Goal: Complete application form

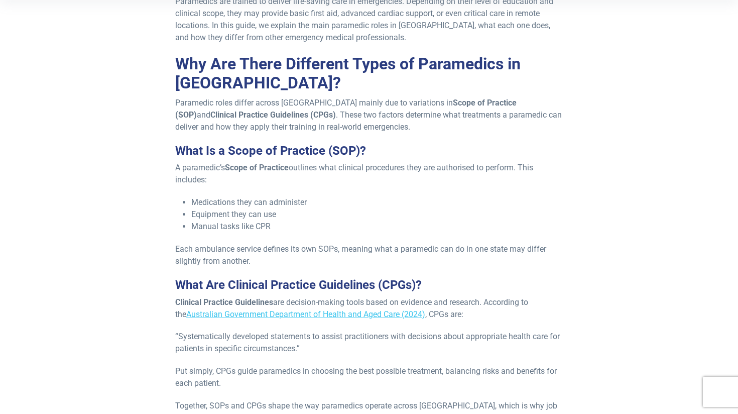
scroll to position [311, 0]
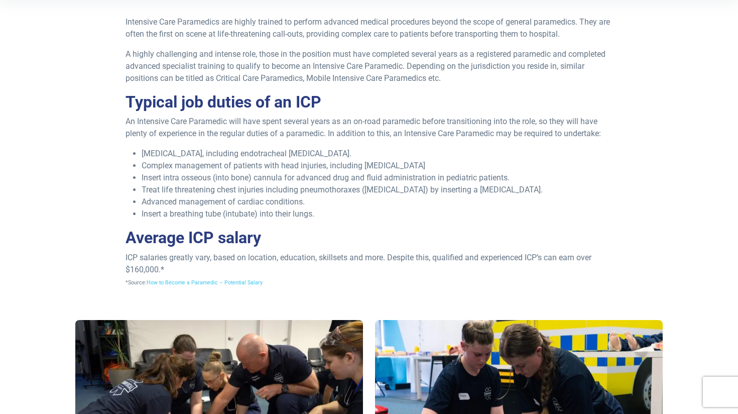
scroll to position [323, 0]
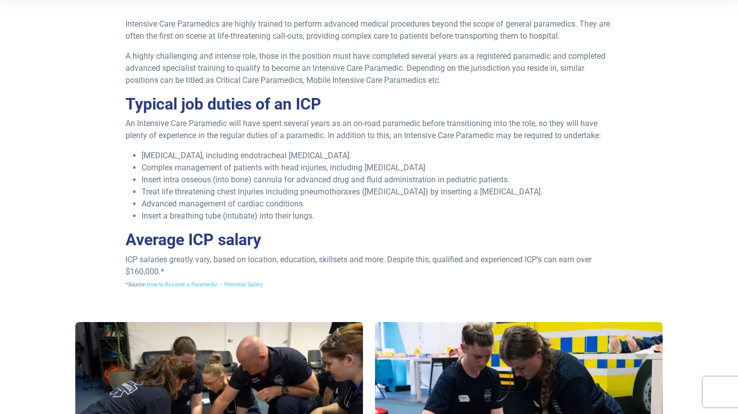
click at [238, 124] on p "An Intensive Care Paramedic will have spent several years as an on-road paramed…" at bounding box center [370, 130] width 488 height 24
click at [301, 128] on p "An Intensive Care Paramedic will have spent several years as an on-road paramed…" at bounding box center [370, 130] width 488 height 24
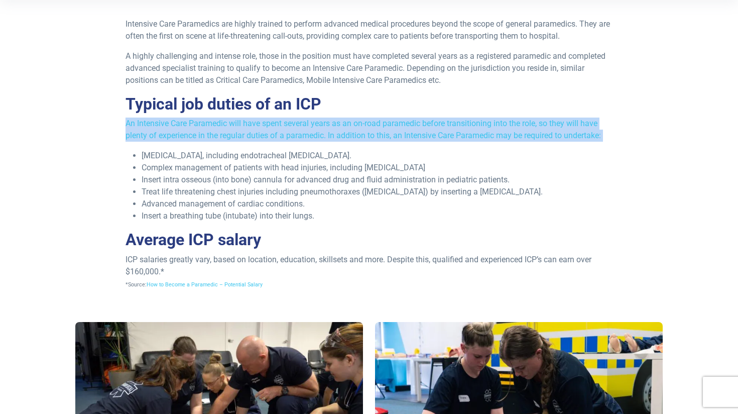
click at [379, 127] on p "An Intensive Care Paramedic will have spent several years as an on-road paramed…" at bounding box center [370, 130] width 488 height 24
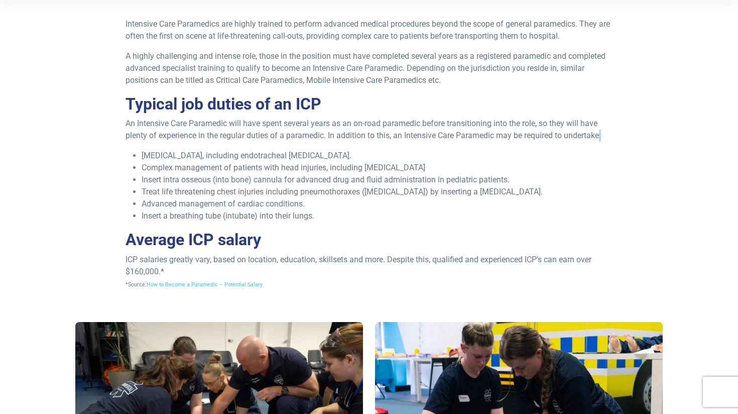
drag, startPoint x: 607, startPoint y: 136, endPoint x: 601, endPoint y: 136, distance: 6.0
click at [601, 136] on p "An Intensive Care Paramedic will have spent several years as an on-road paramed…" at bounding box center [370, 130] width 488 height 24
click at [604, 136] on p "An Intensive Care Paramedic will have spent several years as an on-road paramed…" at bounding box center [370, 130] width 488 height 24
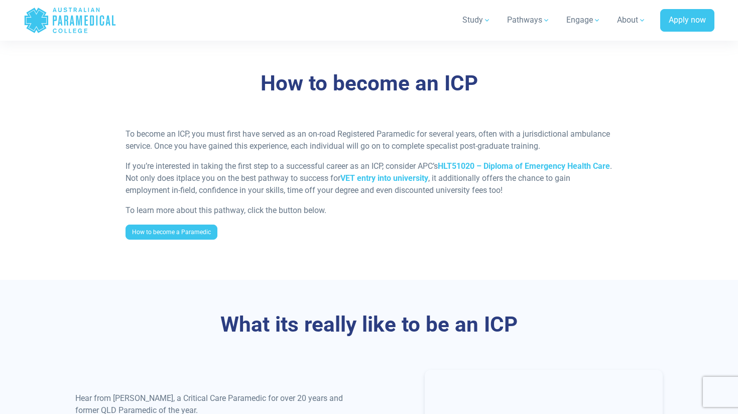
scroll to position [784, 0]
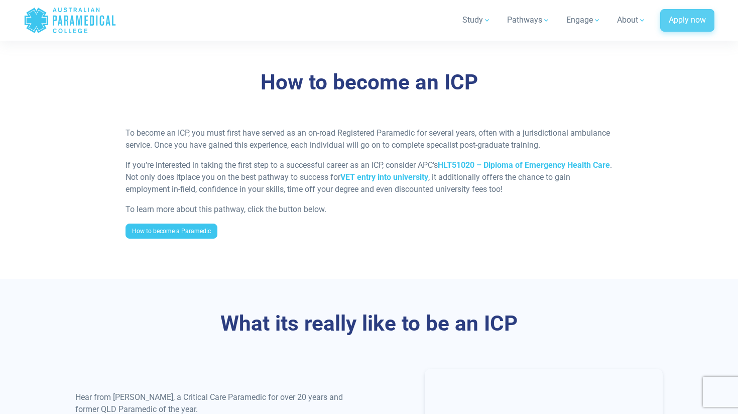
click at [689, 22] on link "Apply now" at bounding box center [687, 20] width 54 height 23
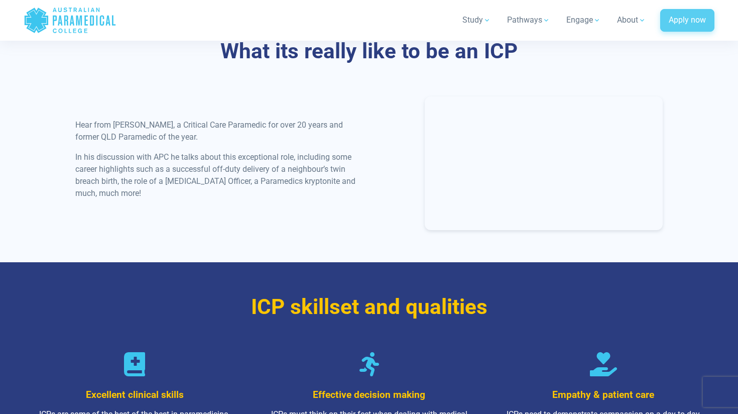
scroll to position [1030, 0]
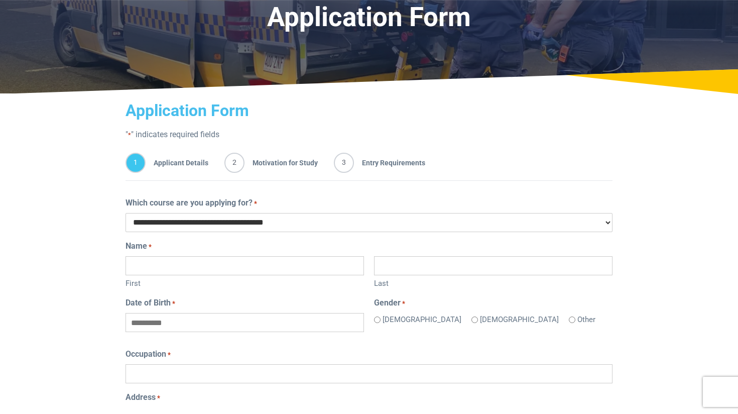
scroll to position [95, 0]
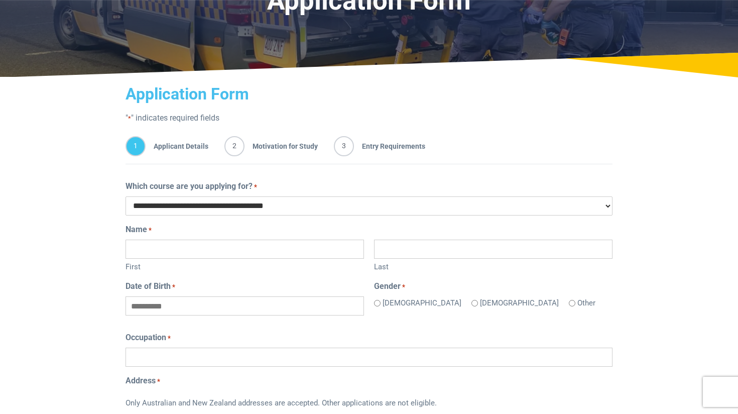
click at [285, 200] on select "**********" at bounding box center [369, 205] width 487 height 19
